Goal: Task Accomplishment & Management: Manage account settings

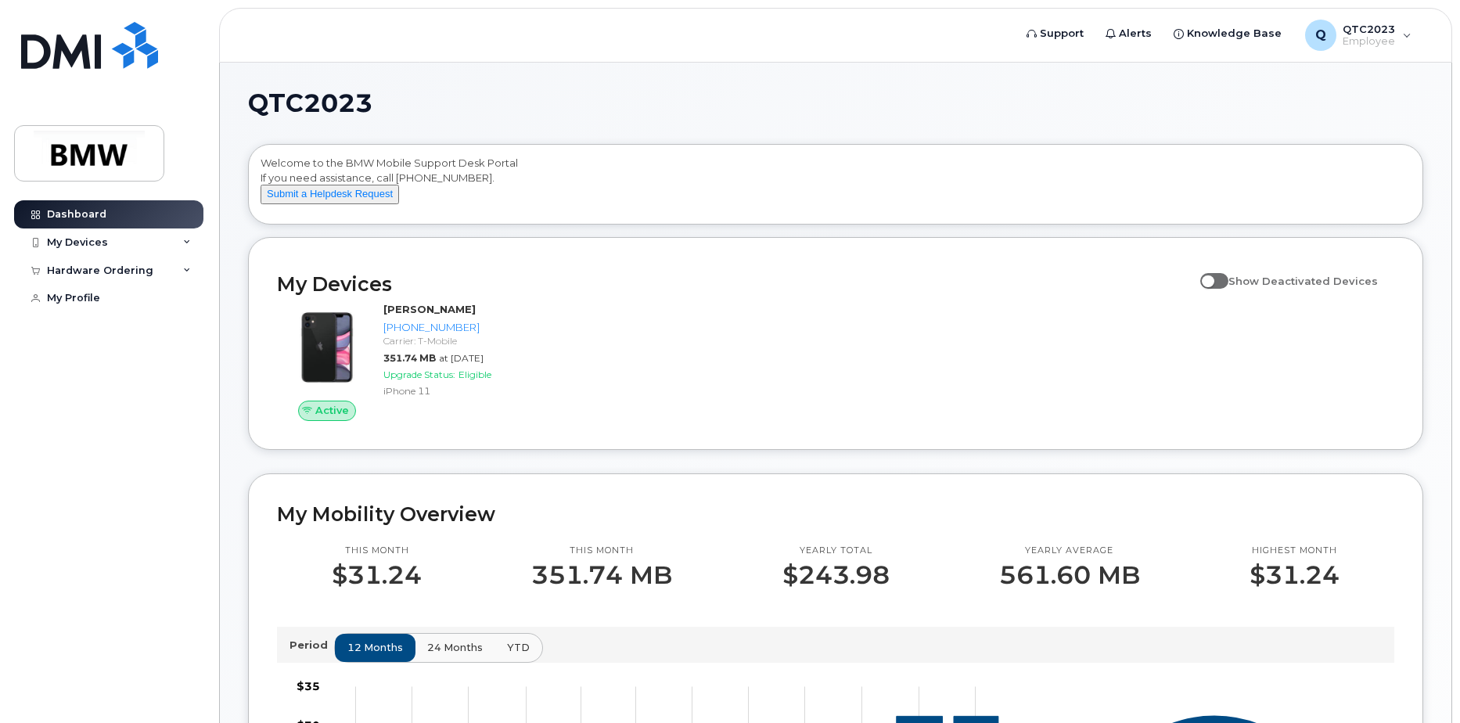
scroll to position [78, 0]
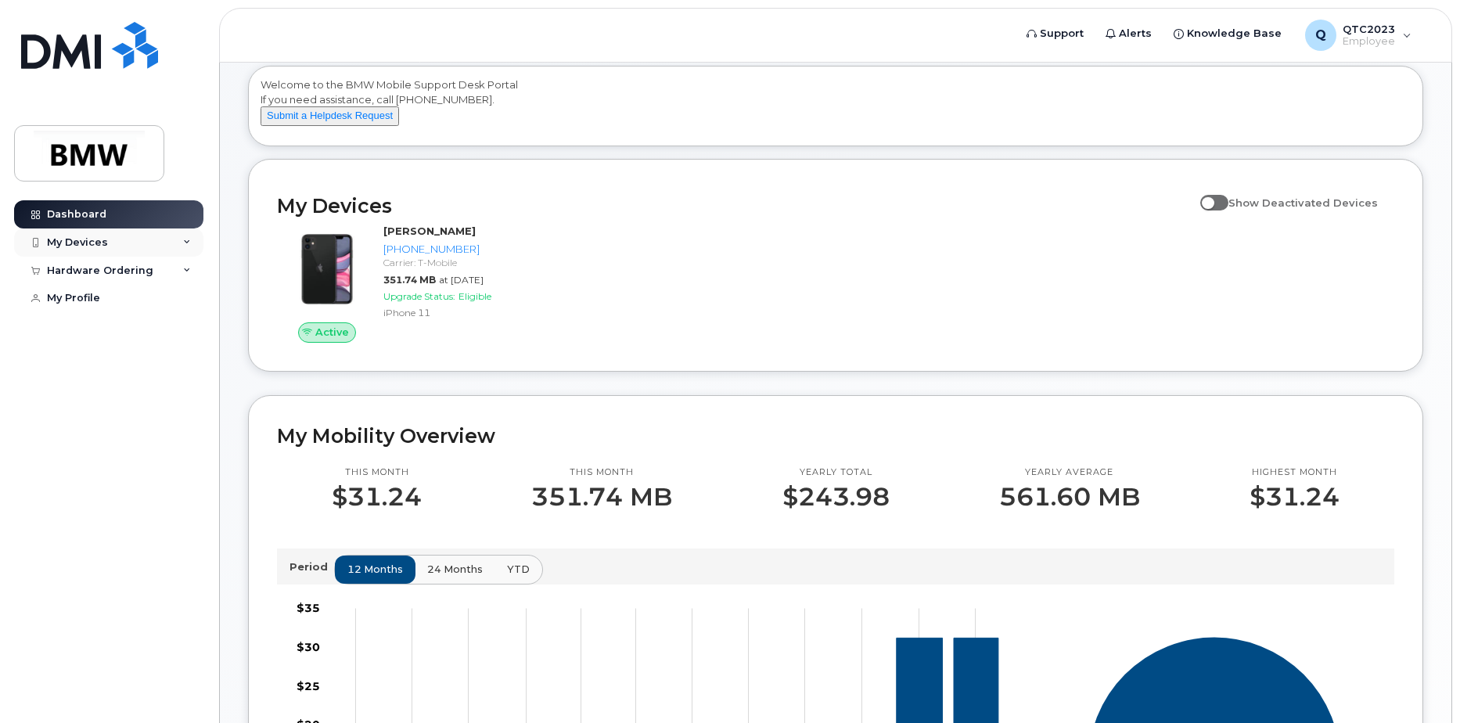
click at [183, 237] on div "My Devices" at bounding box center [108, 242] width 189 height 28
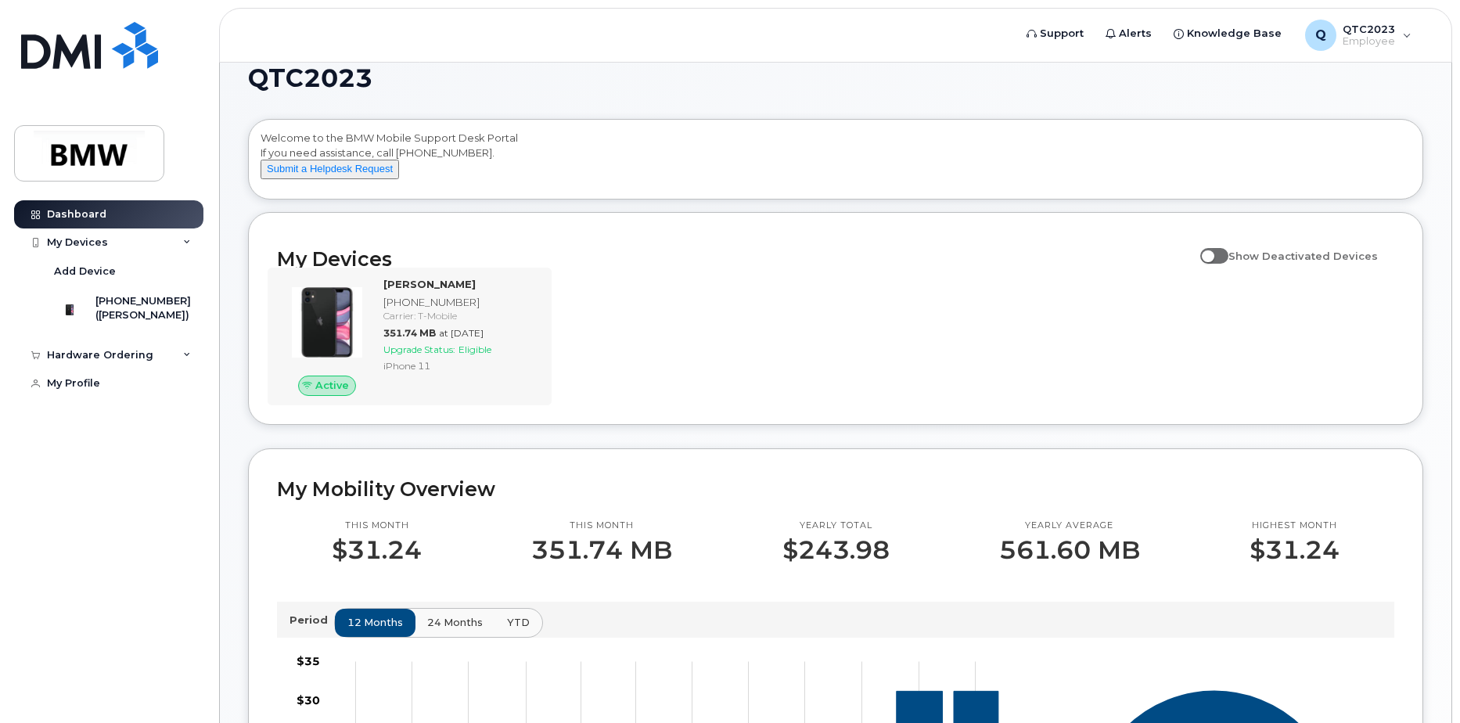
scroll to position [0, 0]
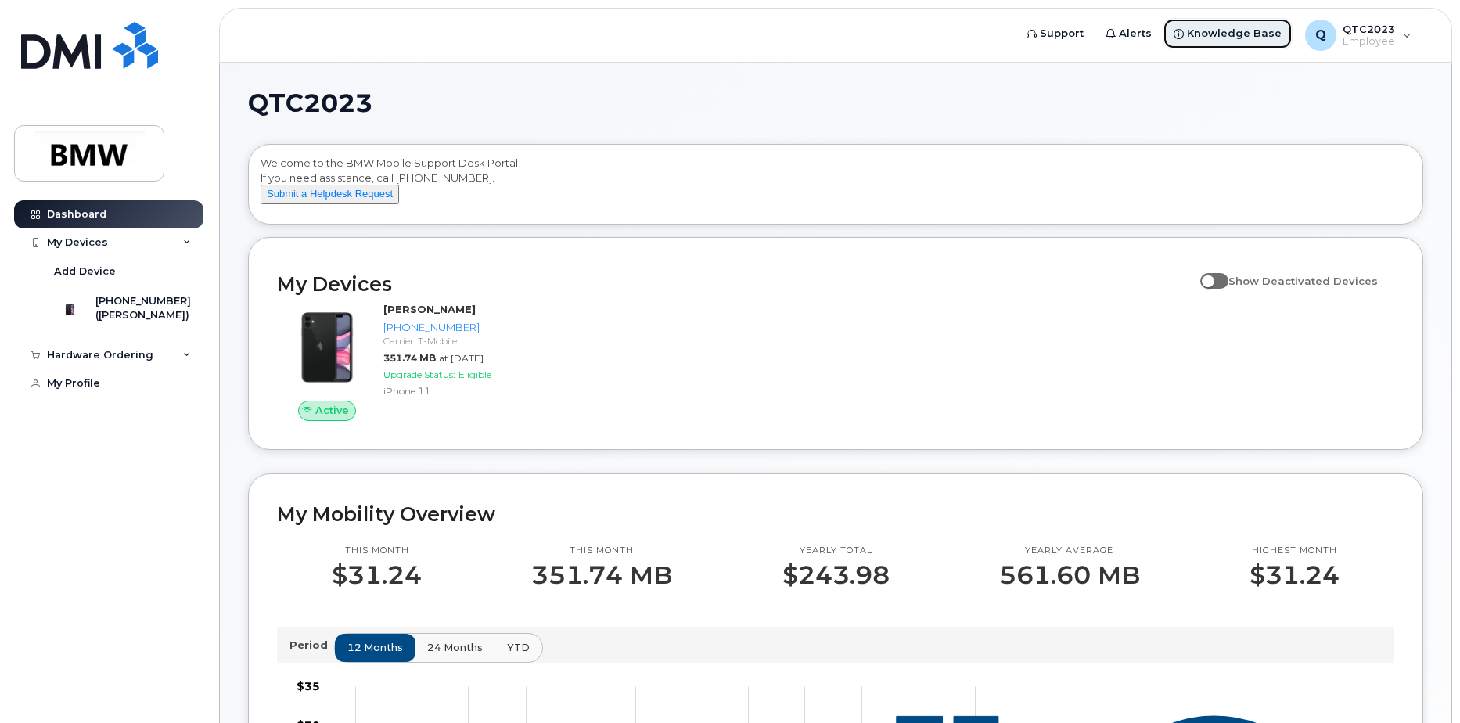
click at [1263, 27] on span "Knowledge Base" at bounding box center [1234, 34] width 95 height 16
click at [189, 359] on icon at bounding box center [187, 355] width 8 height 8
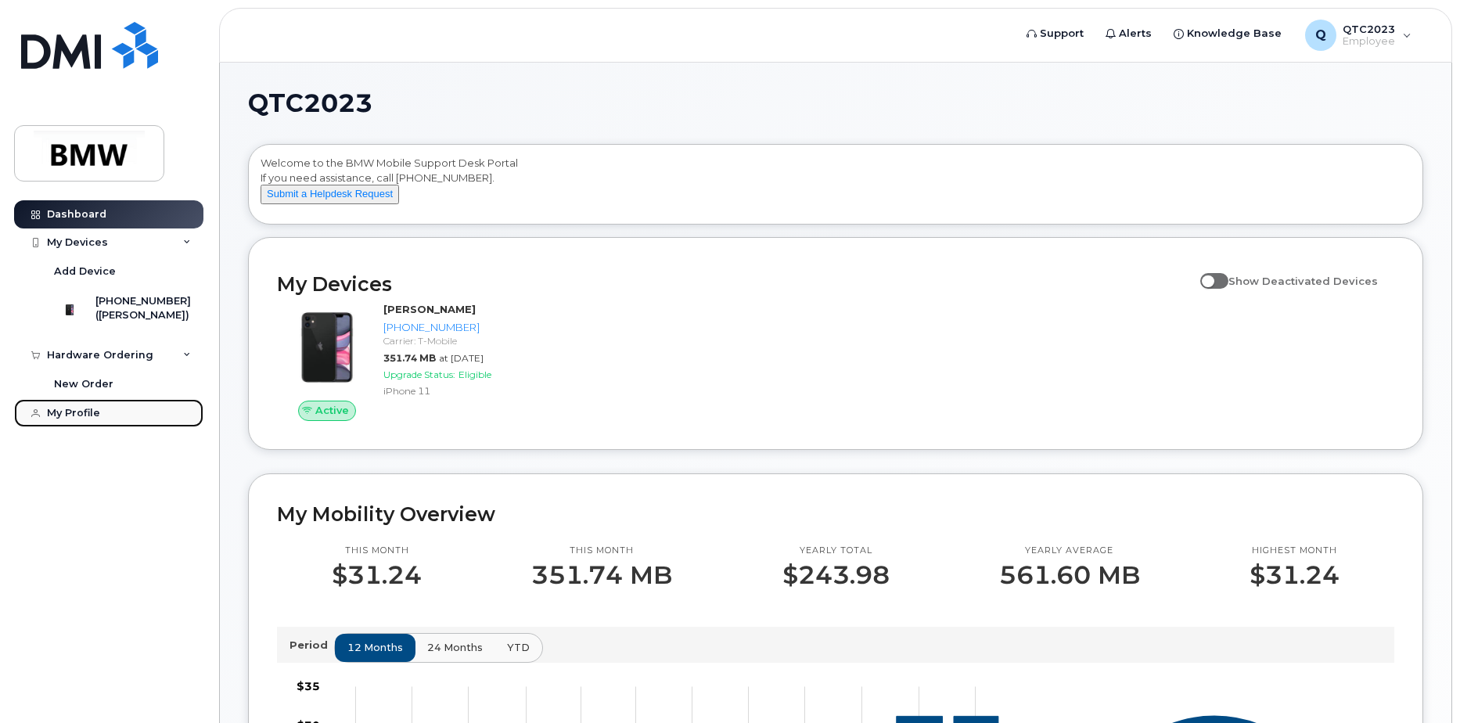
click at [97, 419] on div "My Profile" at bounding box center [73, 413] width 53 height 13
